Goal: Task Accomplishment & Management: Manage account settings

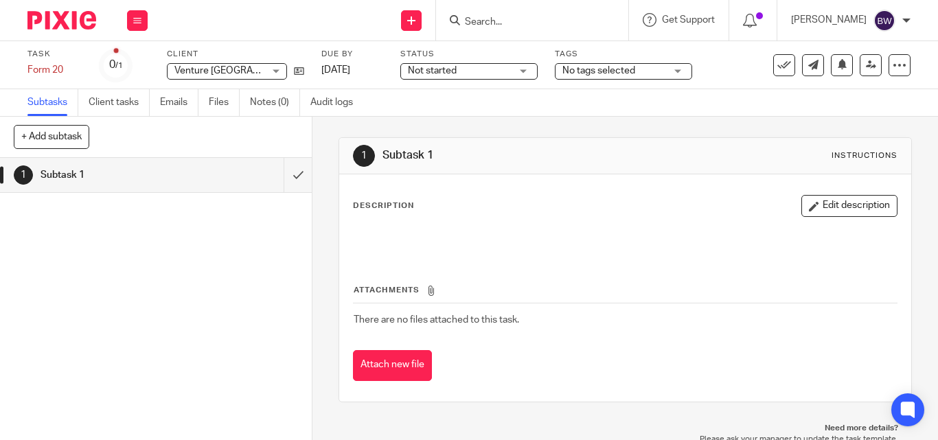
click at [573, 175] on div "Description Edit description Attachments There are no files attached to this ta…" at bounding box center [625, 287] width 572 height 227
click at [525, 69] on div "Not started Not started" at bounding box center [468, 71] width 137 height 16
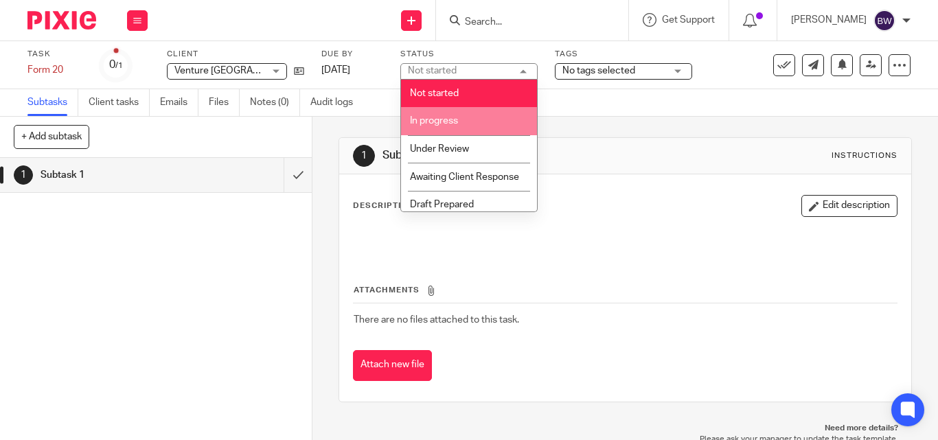
click at [472, 115] on li "In progress" at bounding box center [469, 121] width 136 height 28
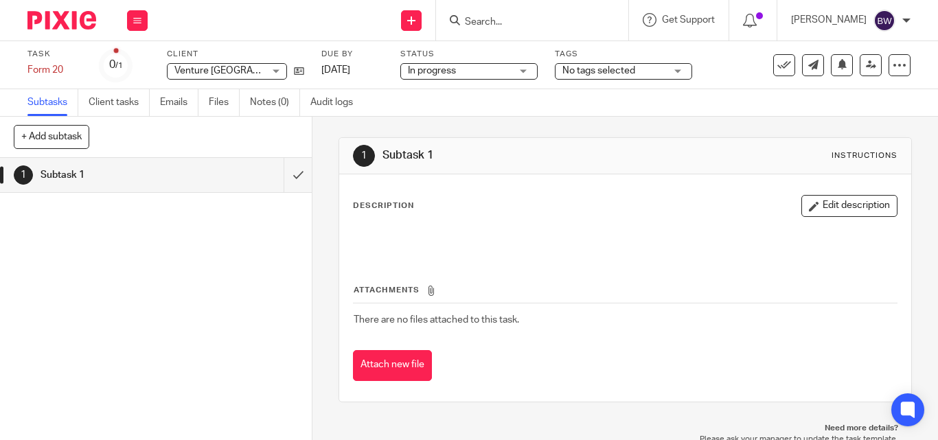
click at [645, 75] on span "No tags selected" at bounding box center [613, 71] width 103 height 14
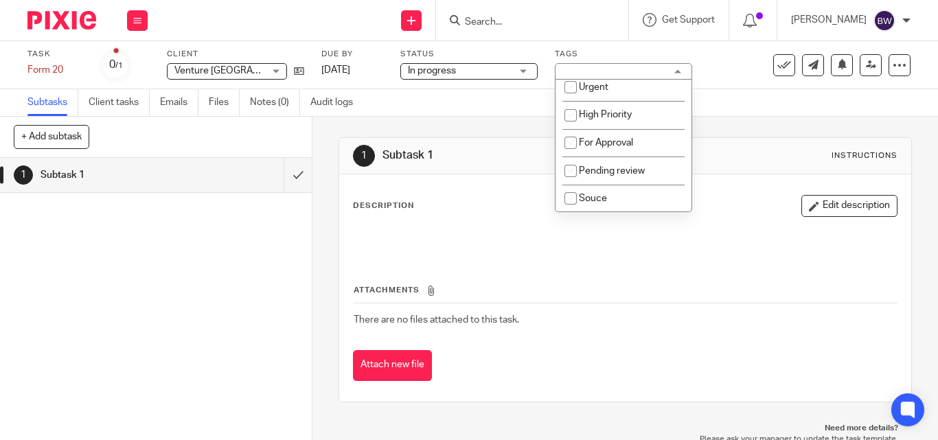
scroll to position [554, 0]
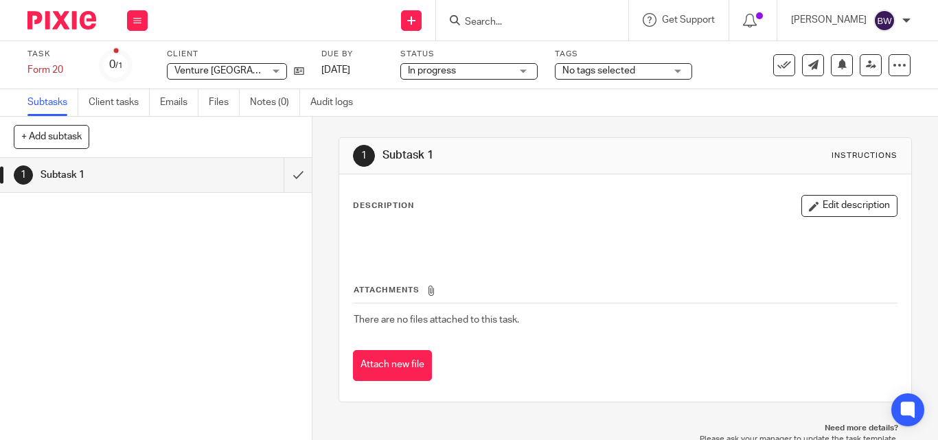
click at [692, 189] on div "Description Edit description Attachments There are no files attached to this ta…" at bounding box center [625, 287] width 572 height 227
click at [682, 68] on div "No tags selected" at bounding box center [623, 71] width 137 height 16
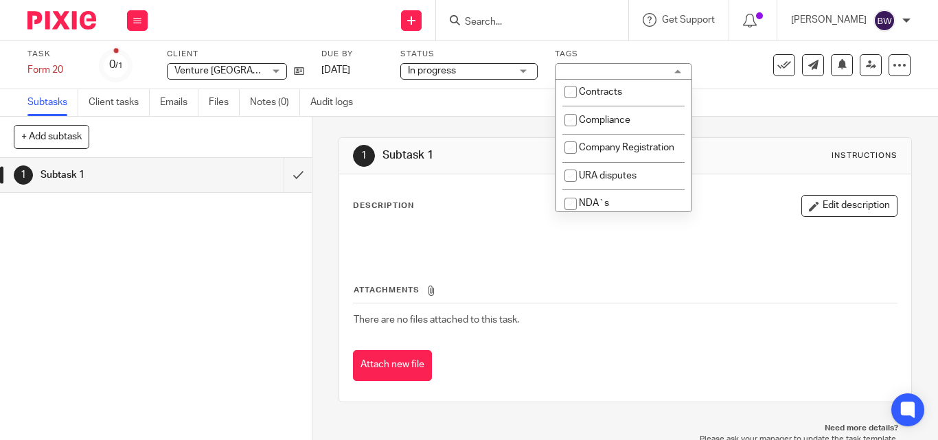
scroll to position [327, 0]
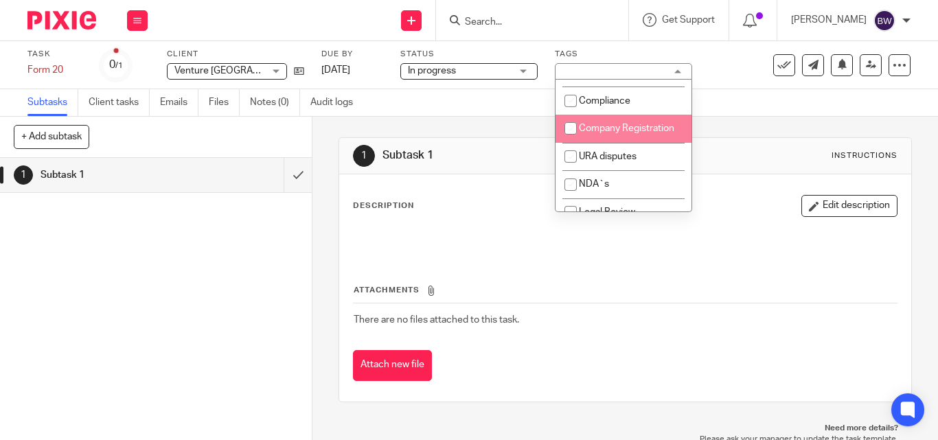
click at [581, 135] on input "checkbox" at bounding box center [571, 128] width 26 height 26
checkbox input "true"
click at [546, 147] on div "1 Subtask 1 Instructions" at bounding box center [625, 156] width 545 height 22
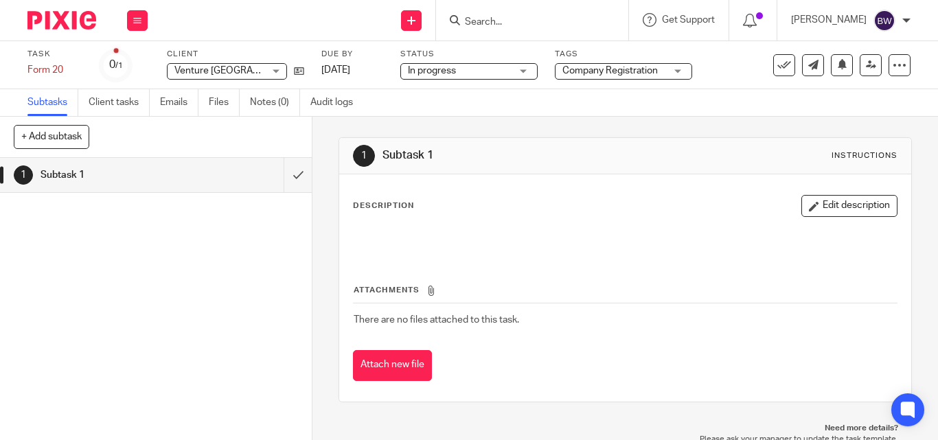
click at [529, 66] on div "In progress In progress" at bounding box center [468, 71] width 137 height 16
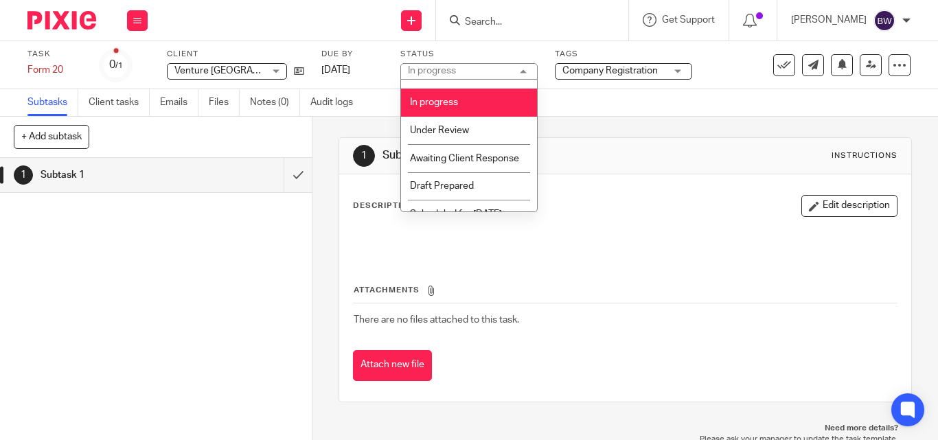
scroll to position [0, 0]
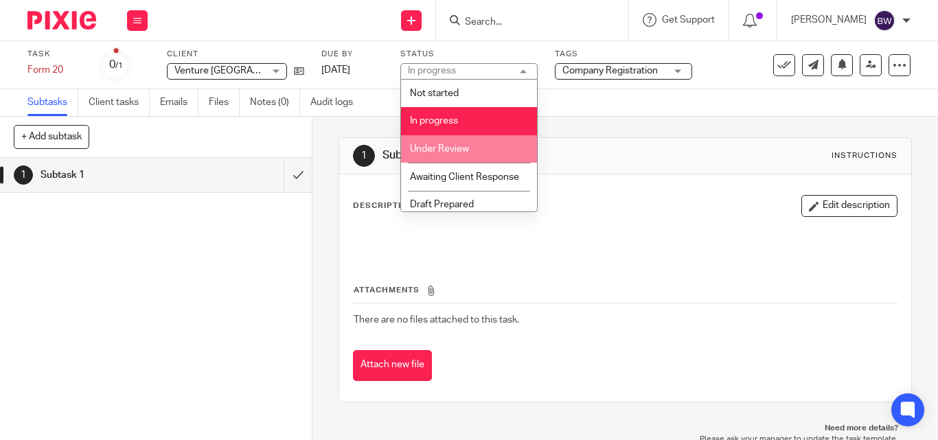
click at [481, 149] on li "Under Review" at bounding box center [469, 149] width 136 height 28
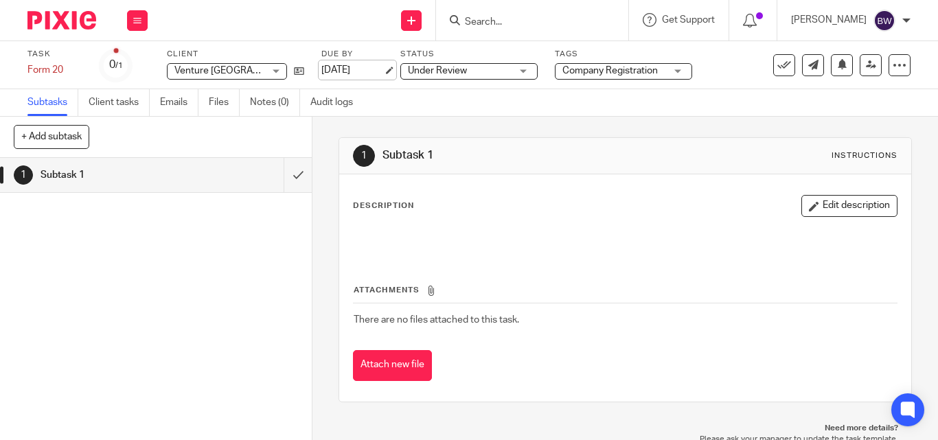
click at [352, 67] on link "[DATE]" at bounding box center [352, 70] width 62 height 14
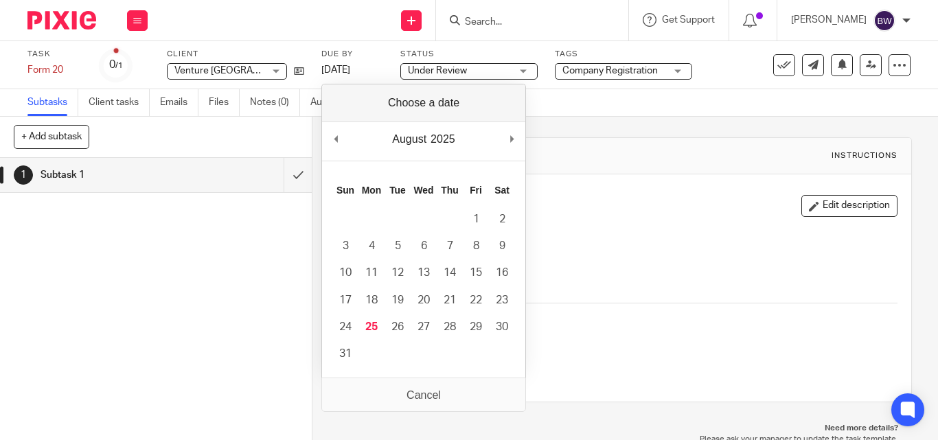
click at [597, 229] on div at bounding box center [625, 240] width 557 height 31
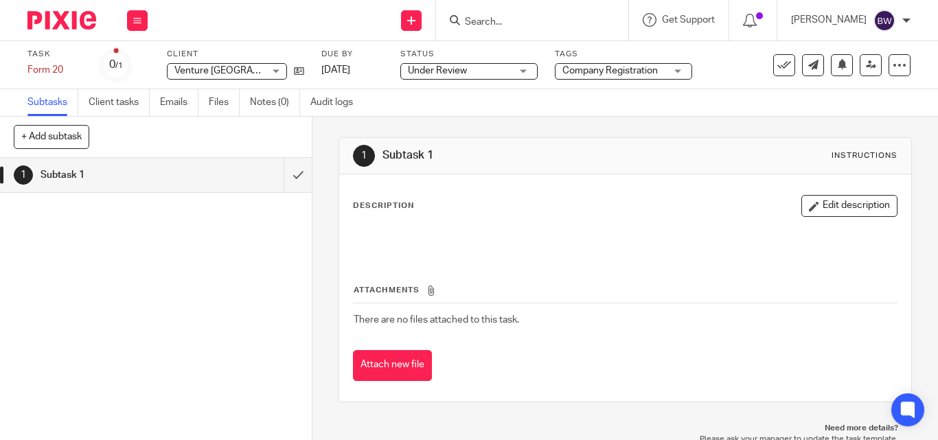
drag, startPoint x: 424, startPoint y: 216, endPoint x: 462, endPoint y: 218, distance: 38.5
click at [438, 217] on div "Description Edit description" at bounding box center [625, 225] width 545 height 61
click at [406, 209] on p "Description" at bounding box center [383, 205] width 61 height 11
click at [849, 209] on button "Edit description" at bounding box center [849, 206] width 96 height 22
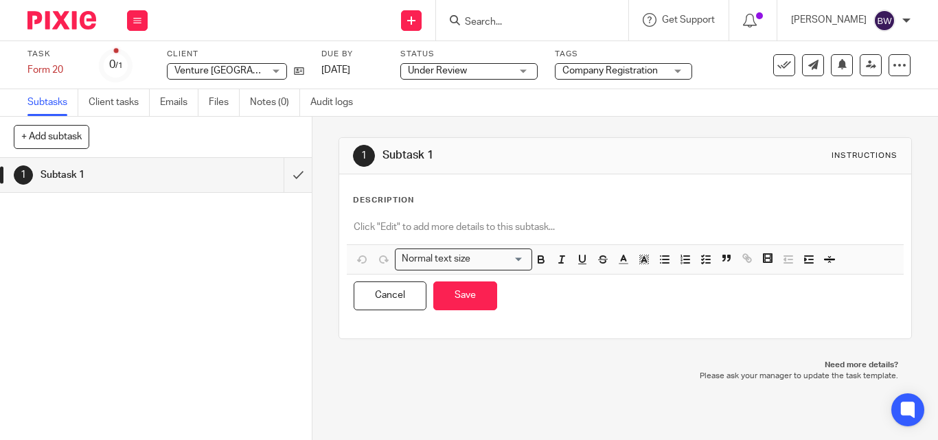
click at [396, 202] on p "Description" at bounding box center [383, 200] width 61 height 11
drag, startPoint x: 427, startPoint y: 203, endPoint x: 423, endPoint y: 196, distance: 8.0
click at [424, 198] on div "Description" at bounding box center [625, 200] width 545 height 11
click at [463, 242] on div at bounding box center [625, 229] width 557 height 31
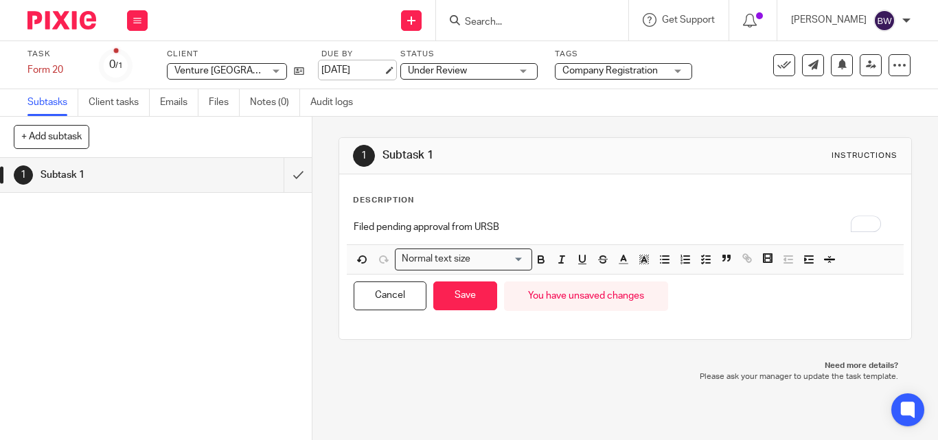
click at [373, 69] on link "[DATE]" at bounding box center [352, 70] width 62 height 14
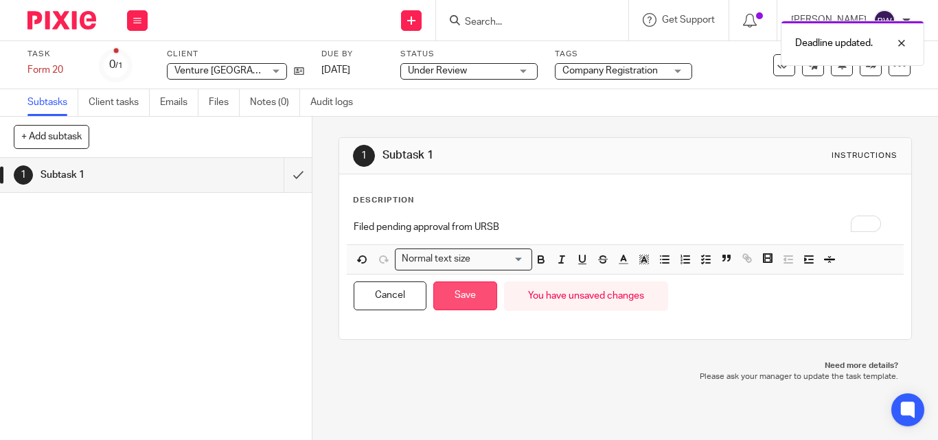
click at [469, 286] on button "Save" at bounding box center [465, 297] width 64 height 30
